Goal: Transaction & Acquisition: Purchase product/service

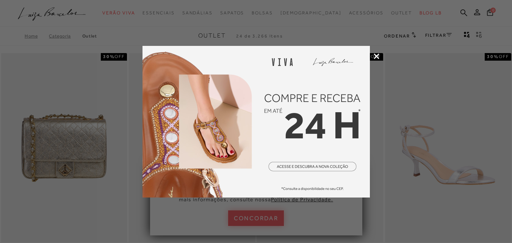
click at [375, 53] on icon at bounding box center [377, 56] width 6 height 6
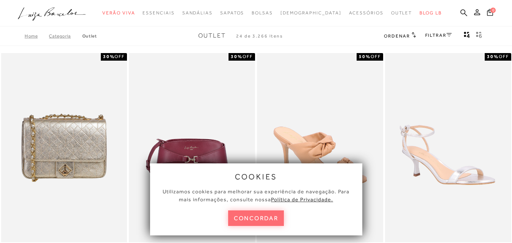
click at [275, 223] on button "concordar" at bounding box center [256, 218] width 56 height 16
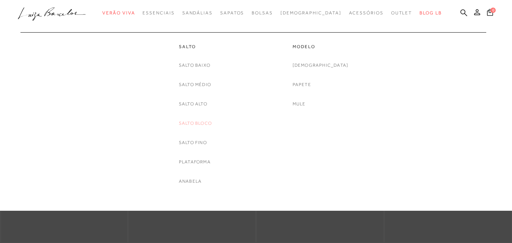
click at [187, 122] on link "Salto Bloco" at bounding box center [195, 123] width 33 height 8
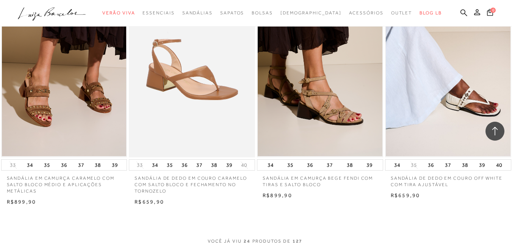
scroll to position [1333, 0]
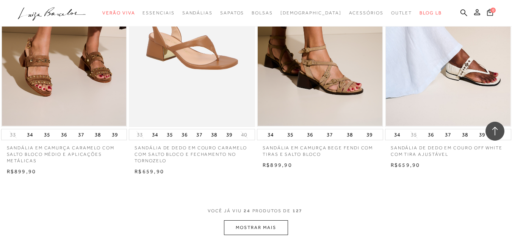
click at [230, 227] on button "MOSTRAR MAIS" at bounding box center [256, 227] width 64 height 15
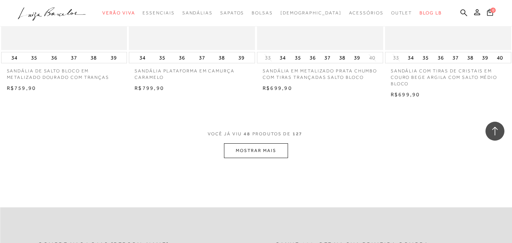
scroll to position [2884, 0]
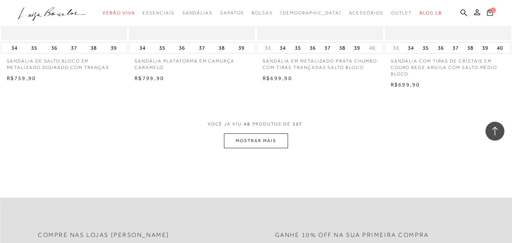
click at [245, 141] on button "MOSTRAR MAIS" at bounding box center [256, 140] width 64 height 15
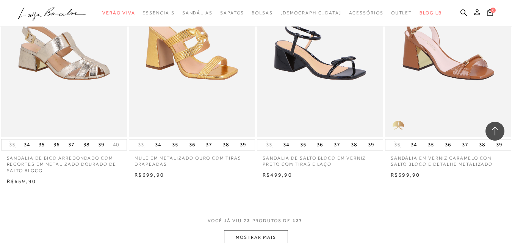
scroll to position [4278, 0]
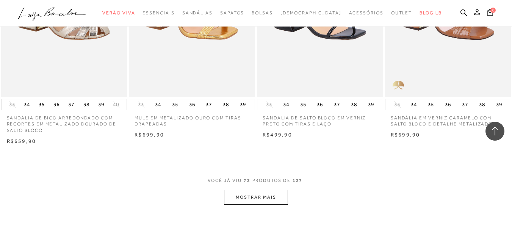
click at [261, 198] on button "MOSTRAR MAIS" at bounding box center [256, 197] width 64 height 15
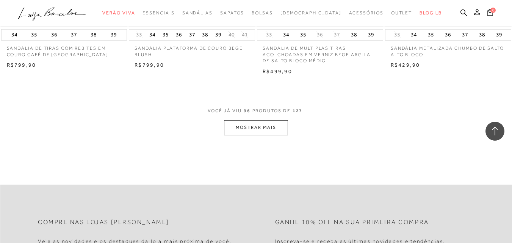
scroll to position [5829, 0]
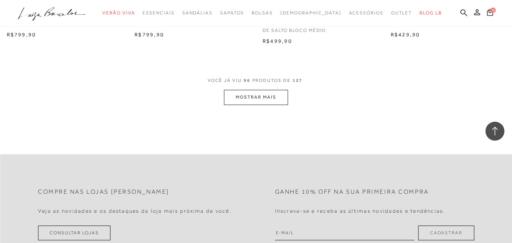
click at [244, 100] on button "MOSTRAR MAIS" at bounding box center [256, 97] width 64 height 15
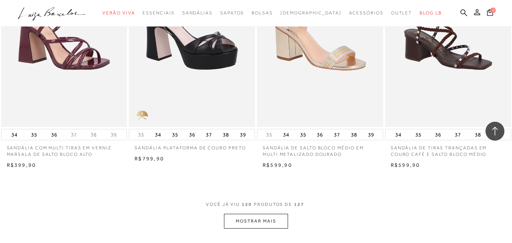
scroll to position [7177, 0]
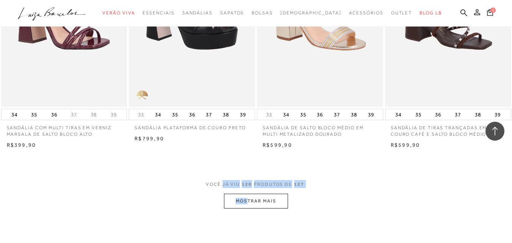
drag, startPoint x: 218, startPoint y: 192, endPoint x: 247, endPoint y: 204, distance: 31.1
click at [247, 204] on div "VOCÊ JÁ VIU 120 PRODUTOS DE 127 MOSTRAR MAIS" at bounding box center [256, 194] width 512 height 28
click at [247, 204] on button "MOSTRAR MAIS" at bounding box center [256, 201] width 64 height 15
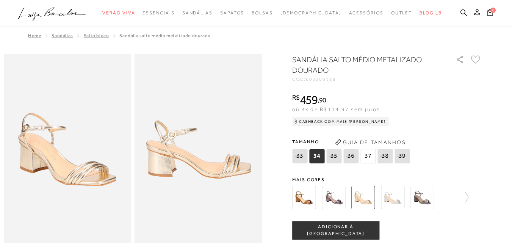
click at [395, 198] on img at bounding box center [393, 198] width 24 height 24
